Goal: Information Seeking & Learning: Learn about a topic

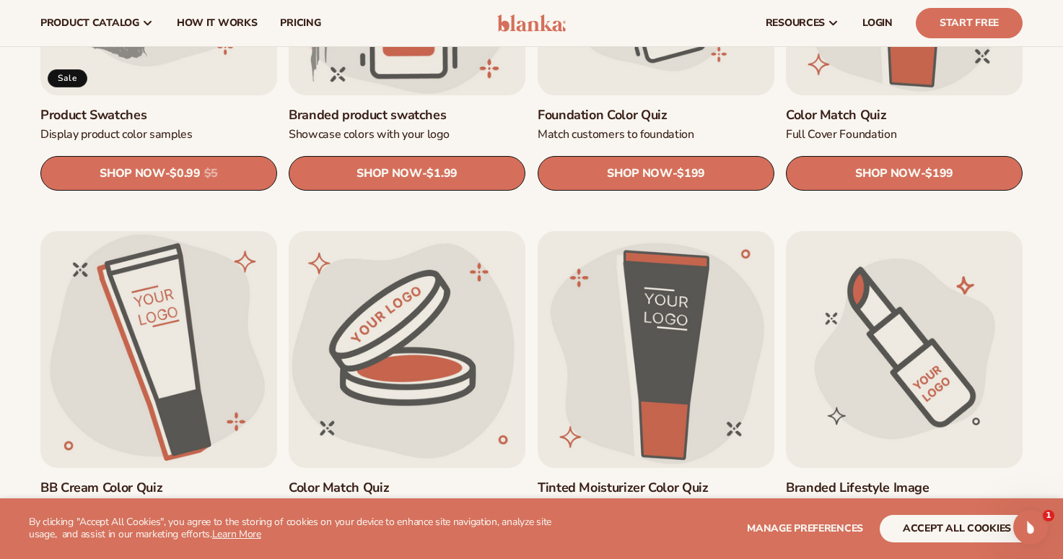
scroll to position [83, 0]
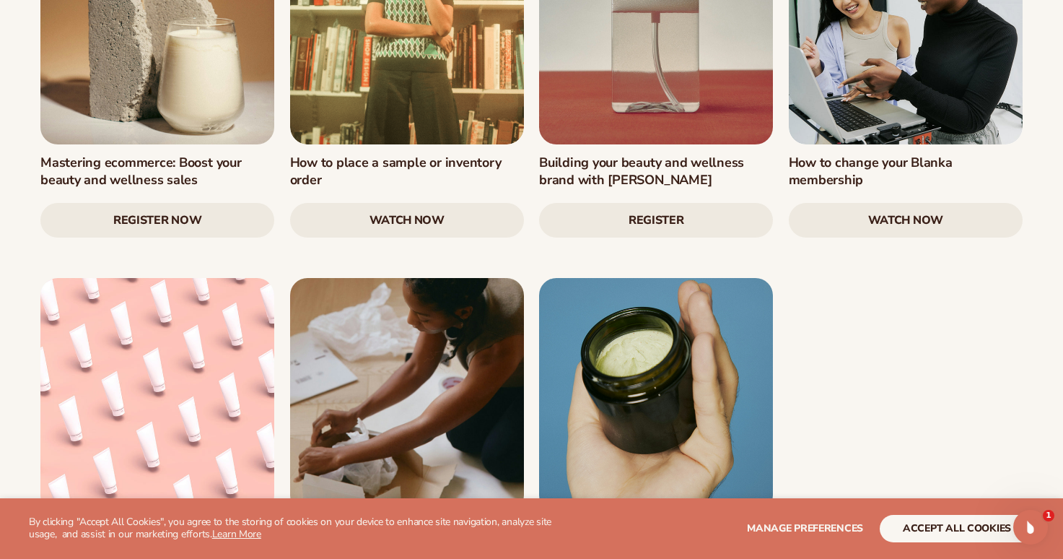
scroll to position [2005, 0]
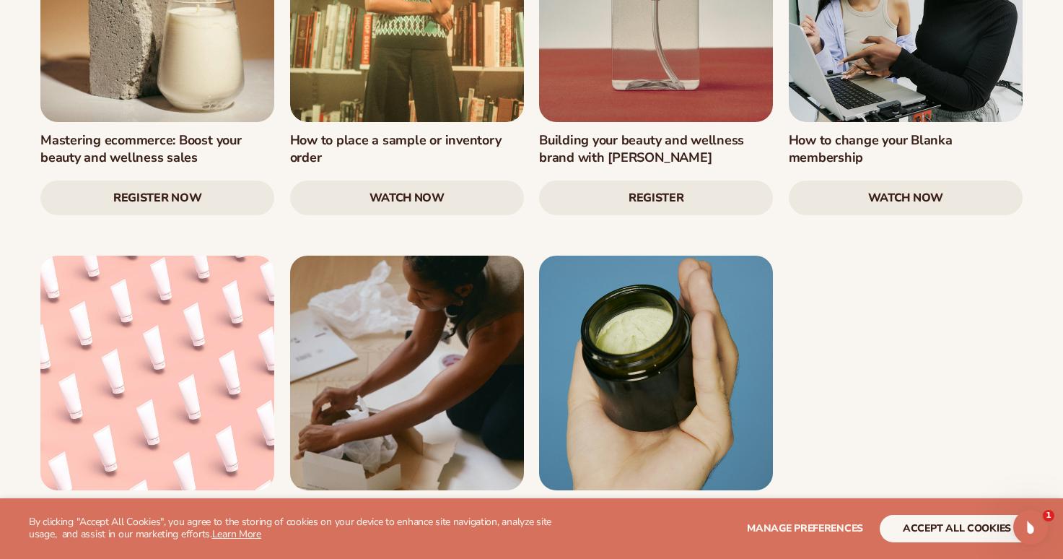
click at [658, 401] on link at bounding box center [656, 373] width 234 height 234
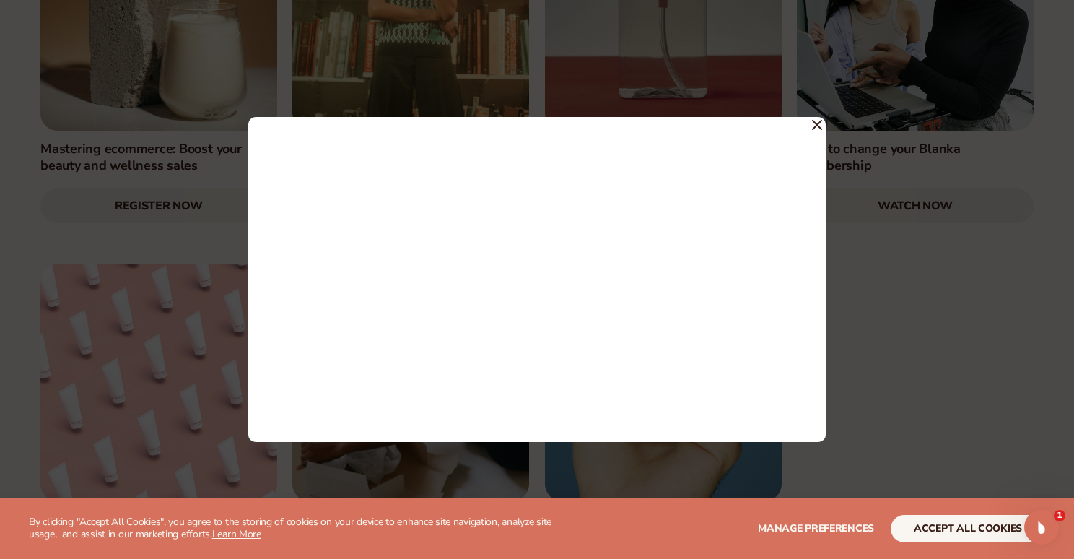
click at [814, 126] on icon at bounding box center [817, 125] width 10 height 10
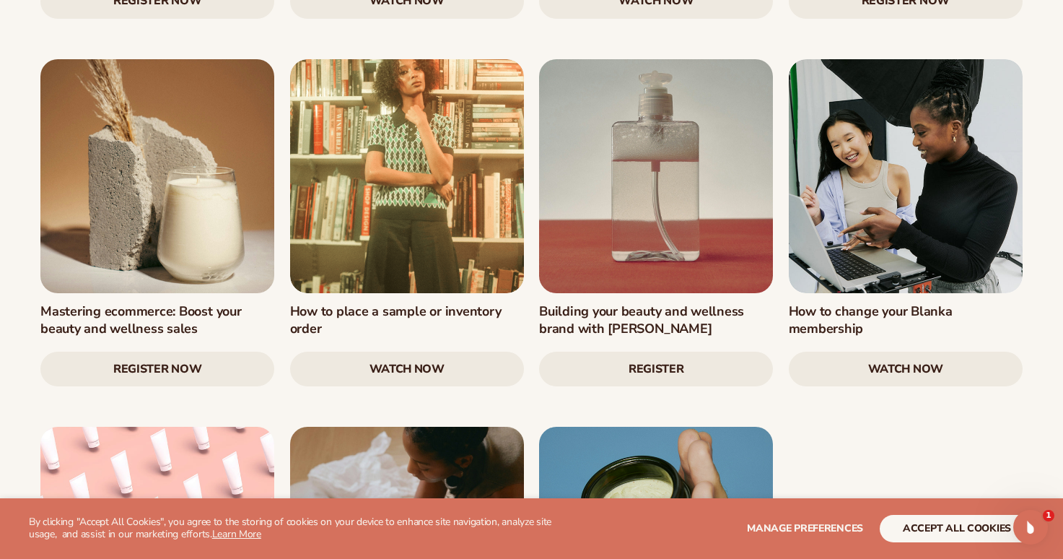
scroll to position [1357, 0]
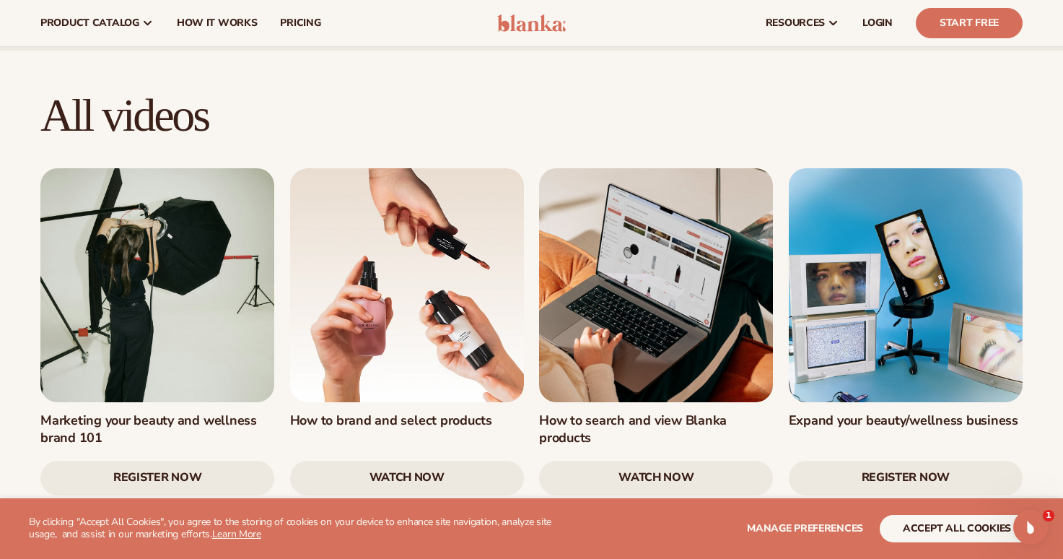
click at [947, 461] on link "Register Now" at bounding box center [906, 478] width 234 height 35
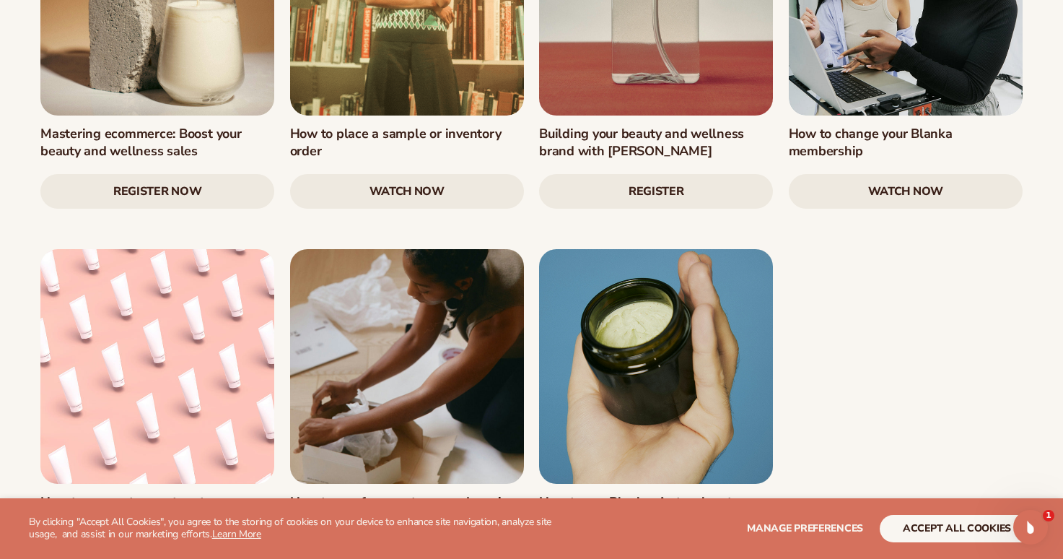
scroll to position [2101, 0]
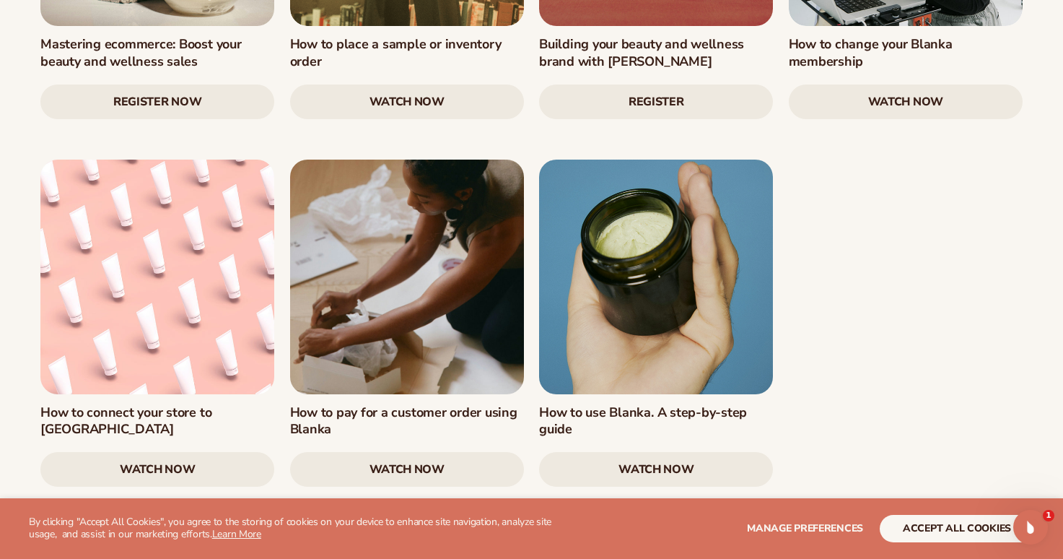
click at [411, 452] on link "watch now" at bounding box center [407, 469] width 234 height 35
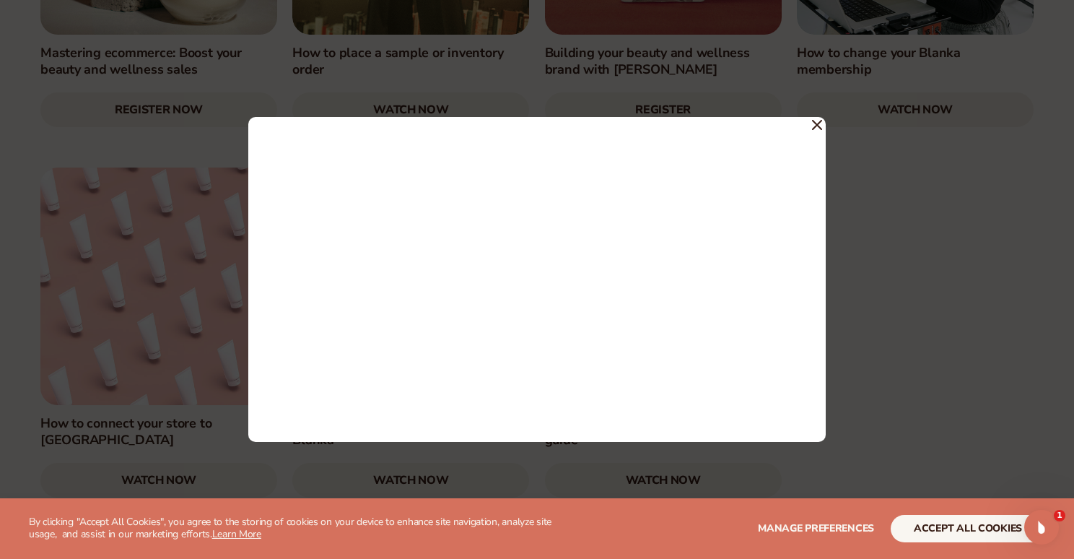
click at [900, 155] on div at bounding box center [537, 279] width 1074 height 559
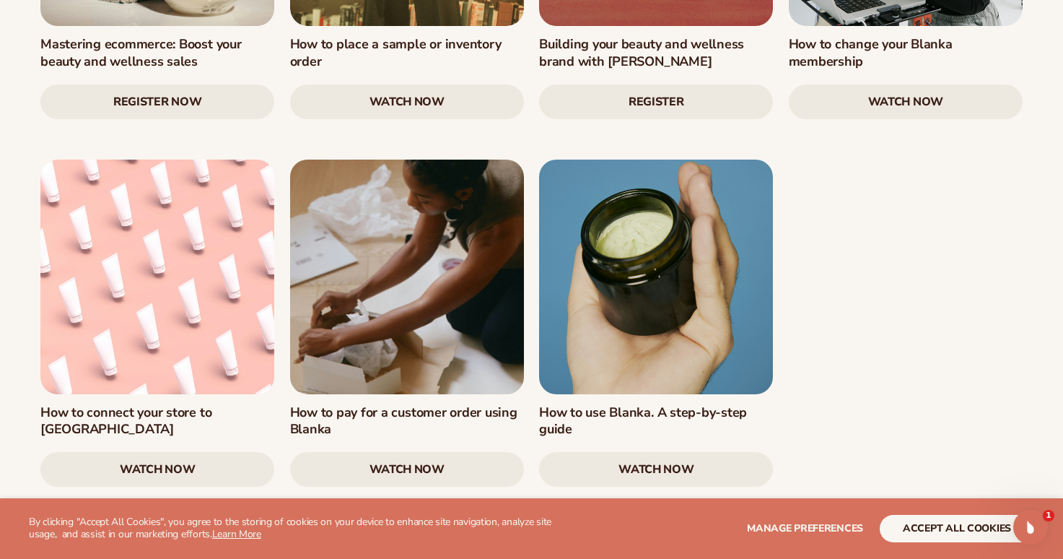
click at [670, 452] on link "watch now" at bounding box center [656, 469] width 234 height 35
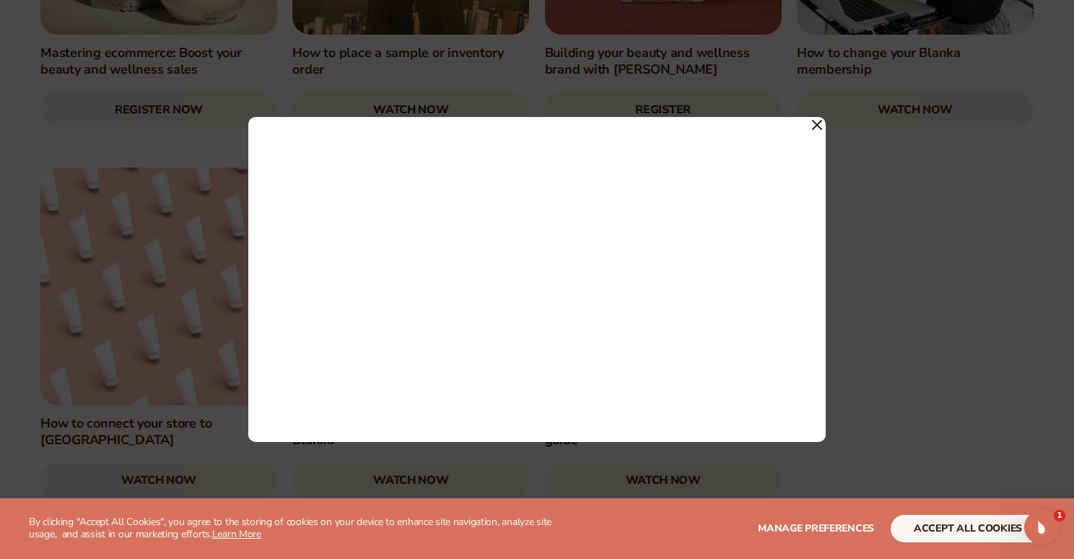
click at [820, 120] on span at bounding box center [817, 124] width 10 height 26
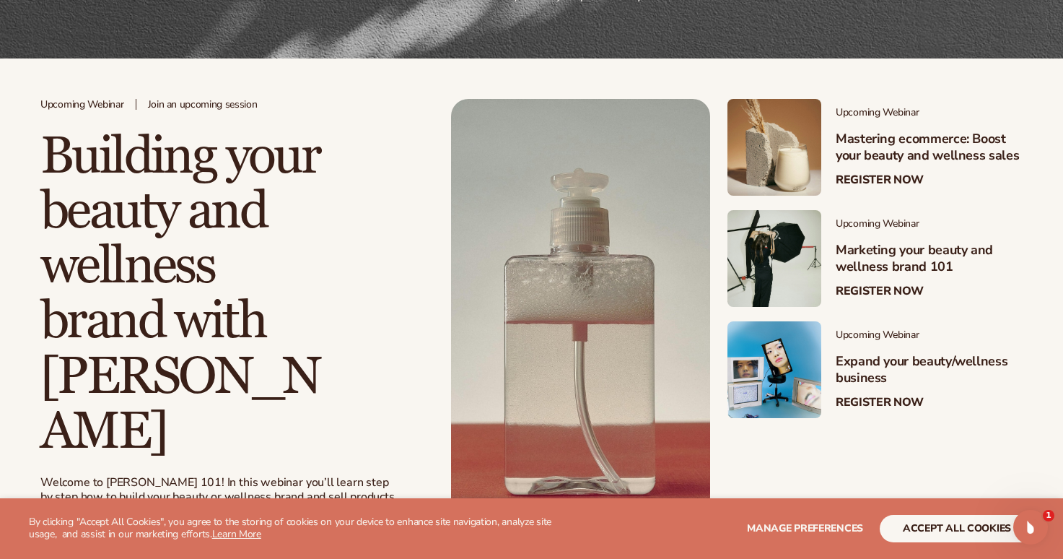
scroll to position [326, 0]
